Goal: Book appointment/travel/reservation

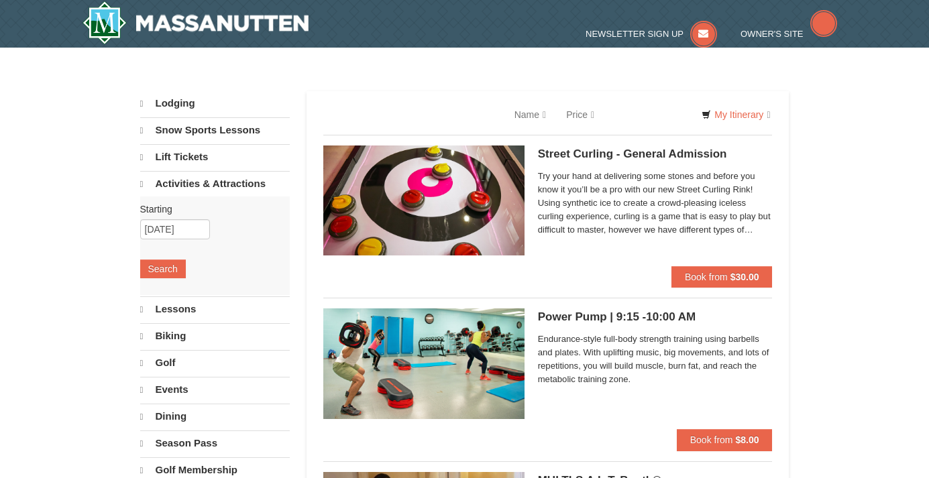
select select "9"
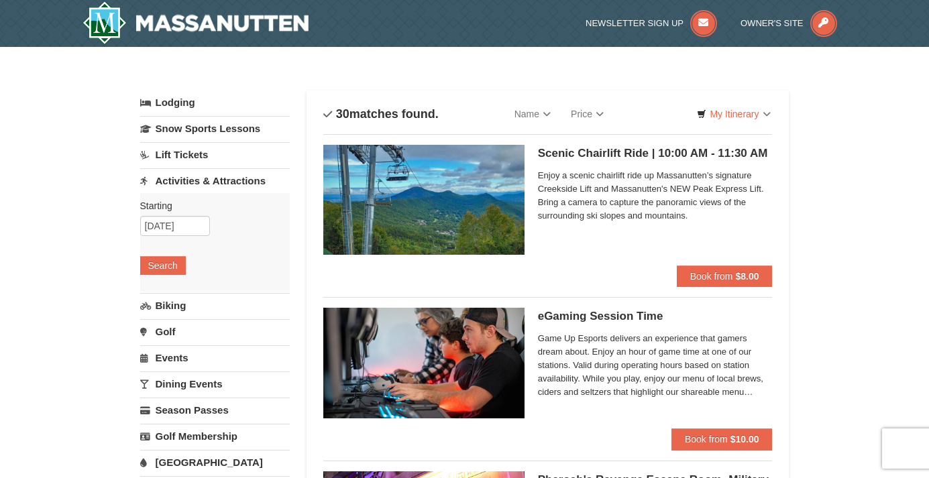
click at [225, 187] on link "Activities & Attractions" at bounding box center [215, 180] width 150 height 25
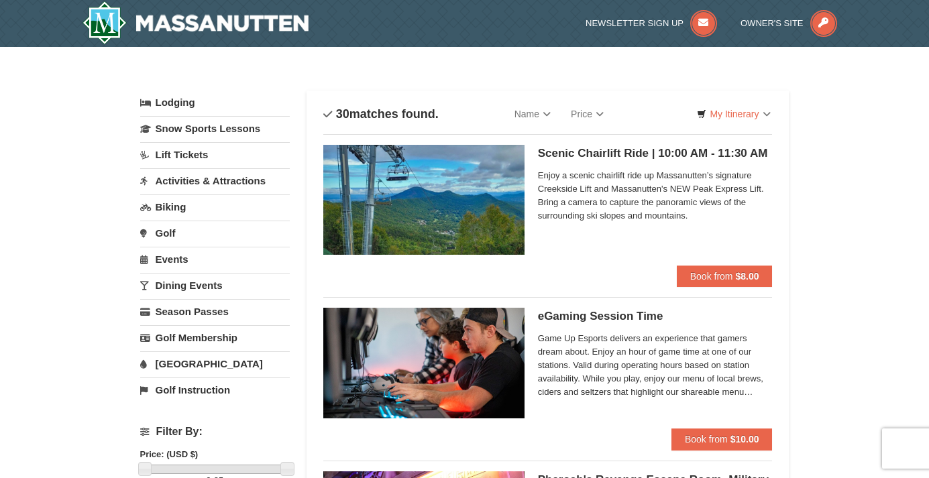
click at [228, 184] on link "Activities & Attractions" at bounding box center [215, 180] width 150 height 25
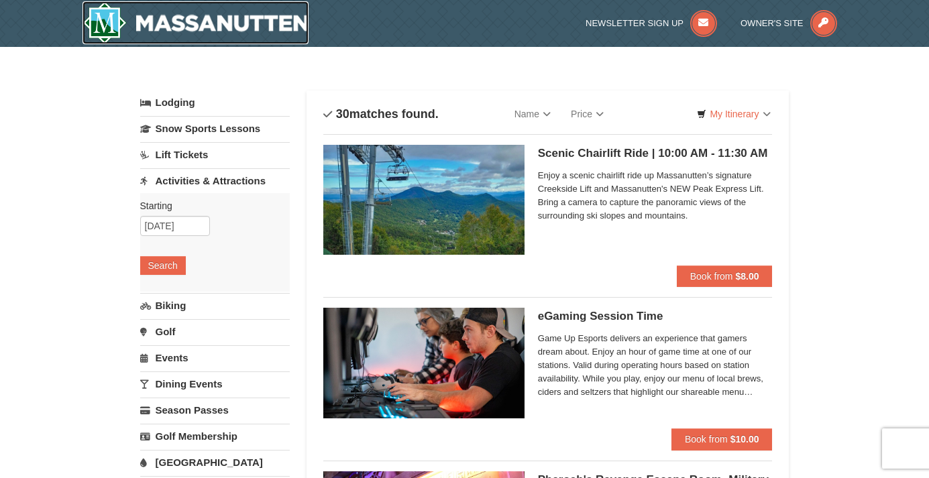
click at [263, 18] on img at bounding box center [196, 22] width 227 height 43
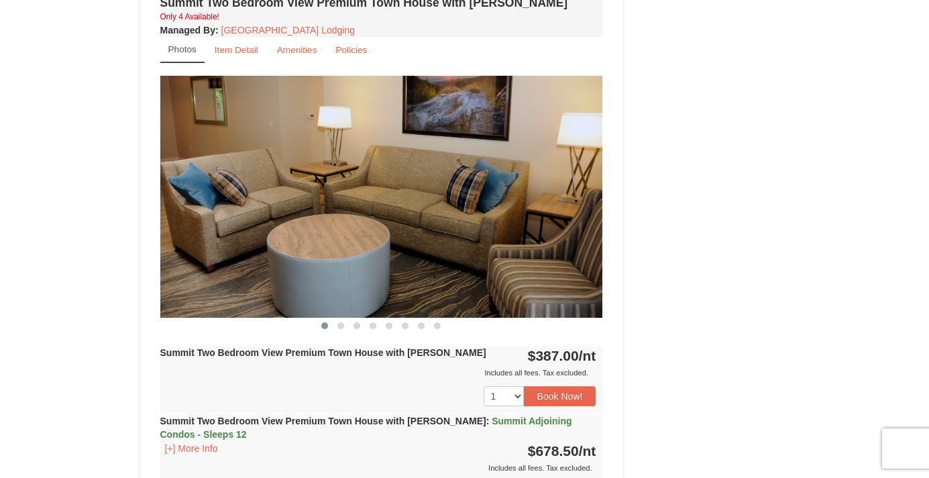
scroll to position [3251, 0]
